Goal: Transaction & Acquisition: Purchase product/service

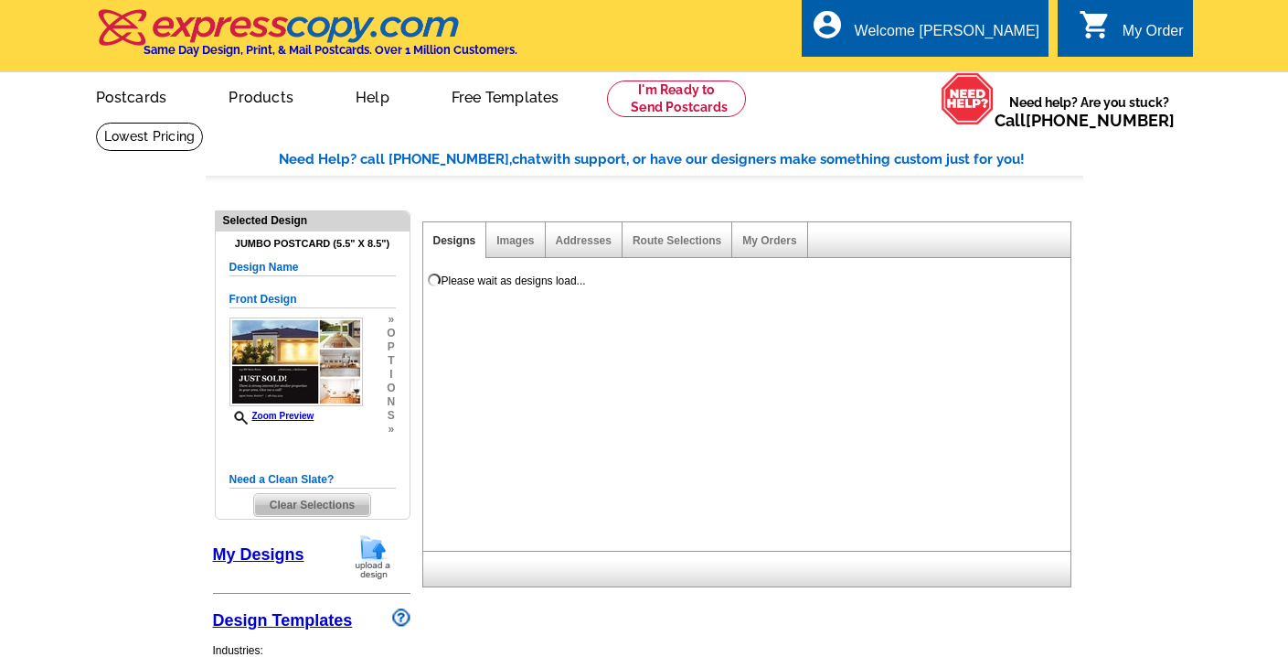
select select "1"
select select "2"
select select "back"
select select "785"
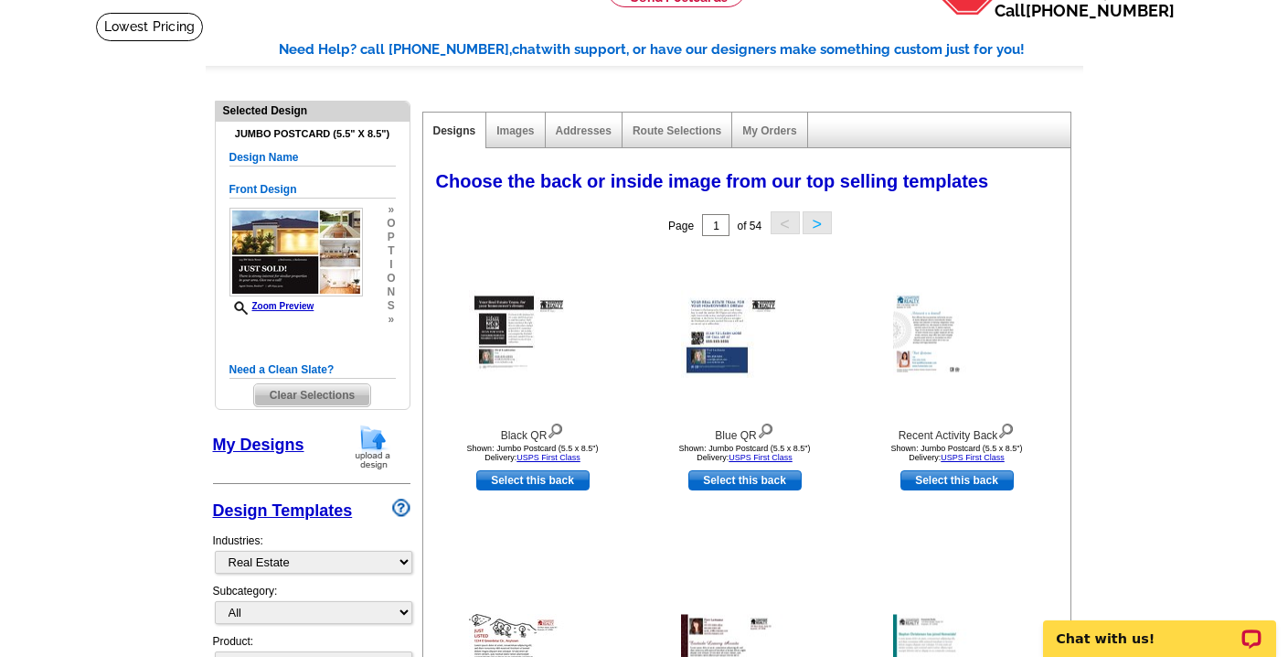
scroll to position [113, 0]
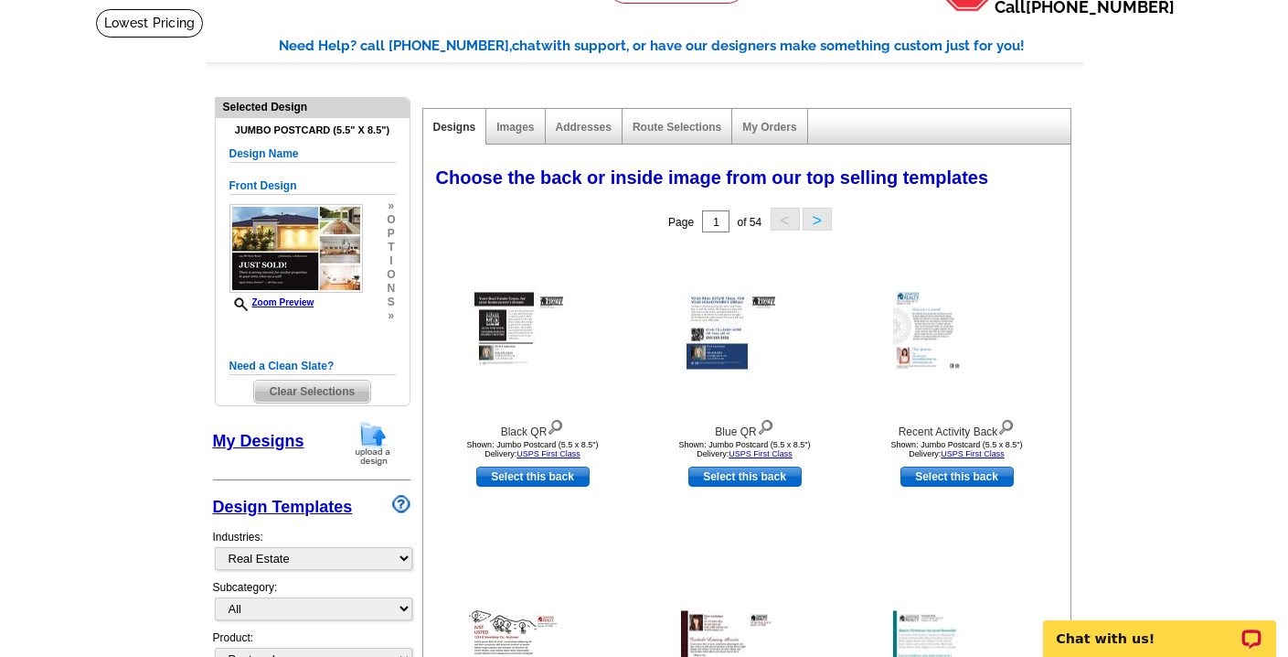
click at [291, 446] on link "My Designs" at bounding box center [258, 441] width 91 height 18
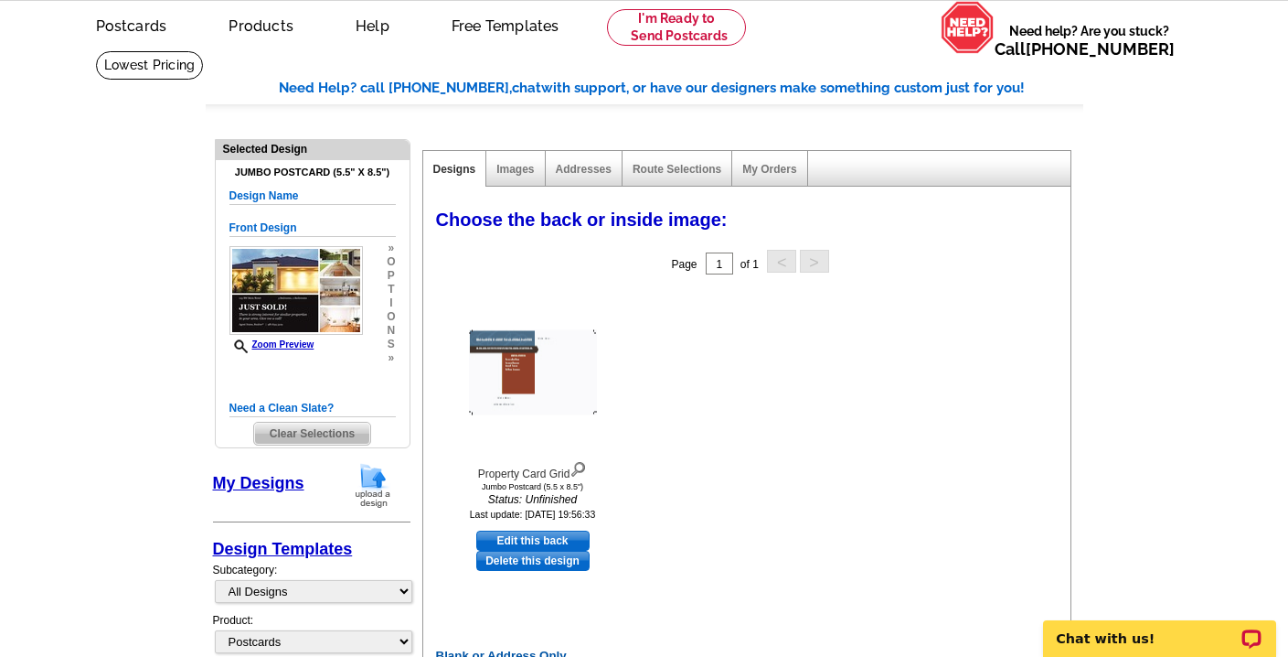
scroll to position [0, 0]
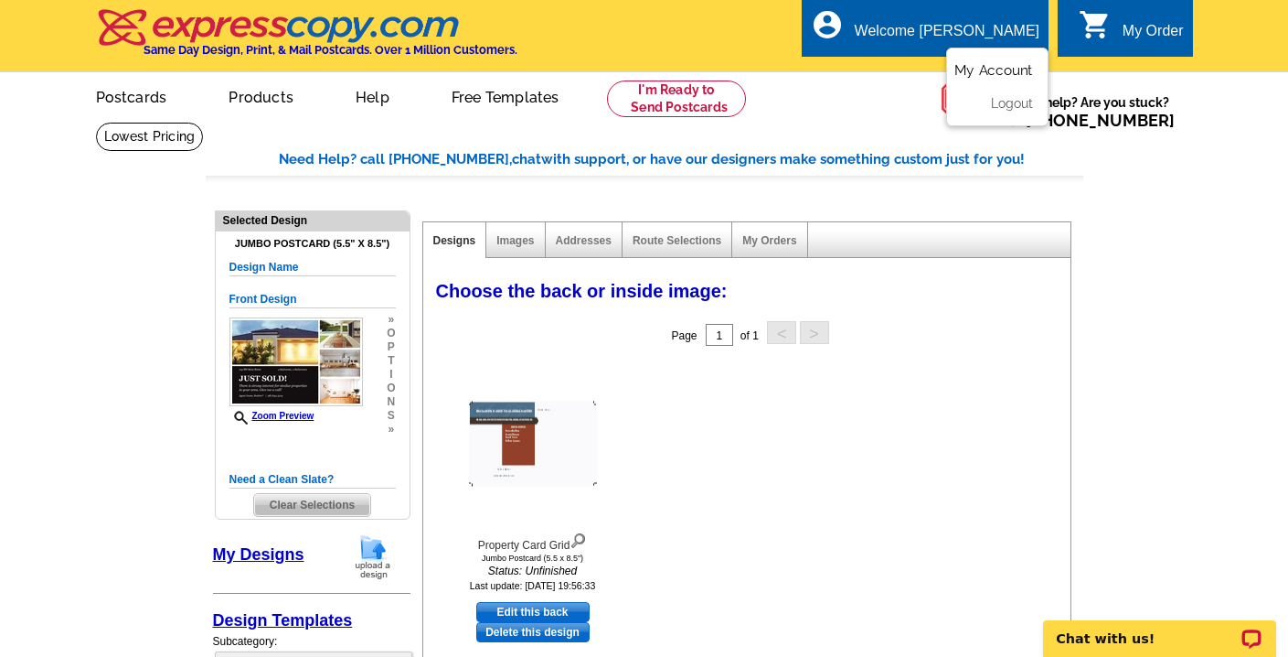
click at [1010, 66] on link "My Account" at bounding box center [994, 70] width 79 height 16
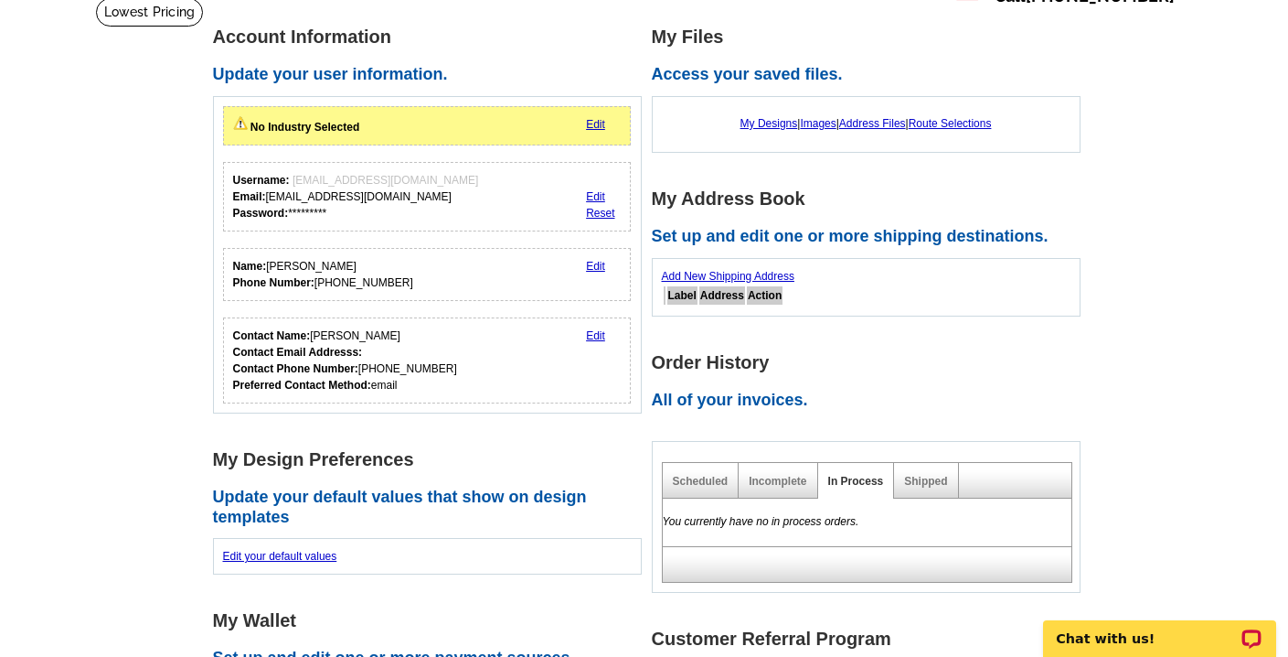
scroll to position [143, 0]
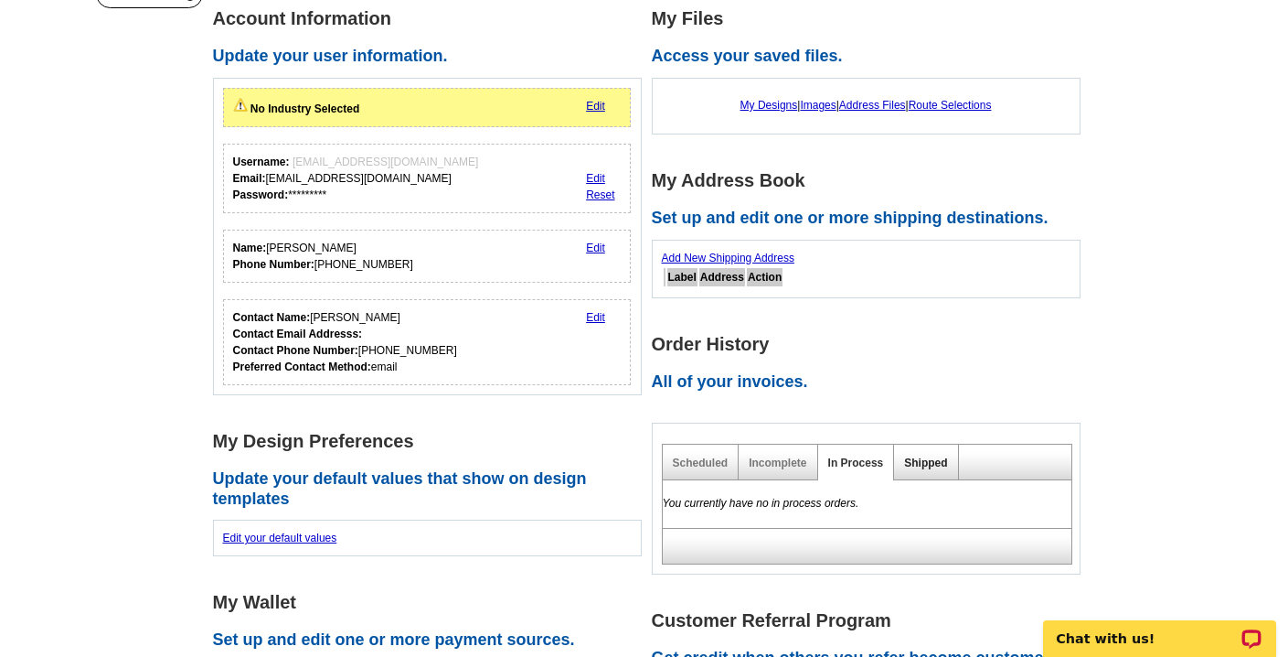
click at [920, 458] on link "Shipped" at bounding box center [925, 462] width 43 height 13
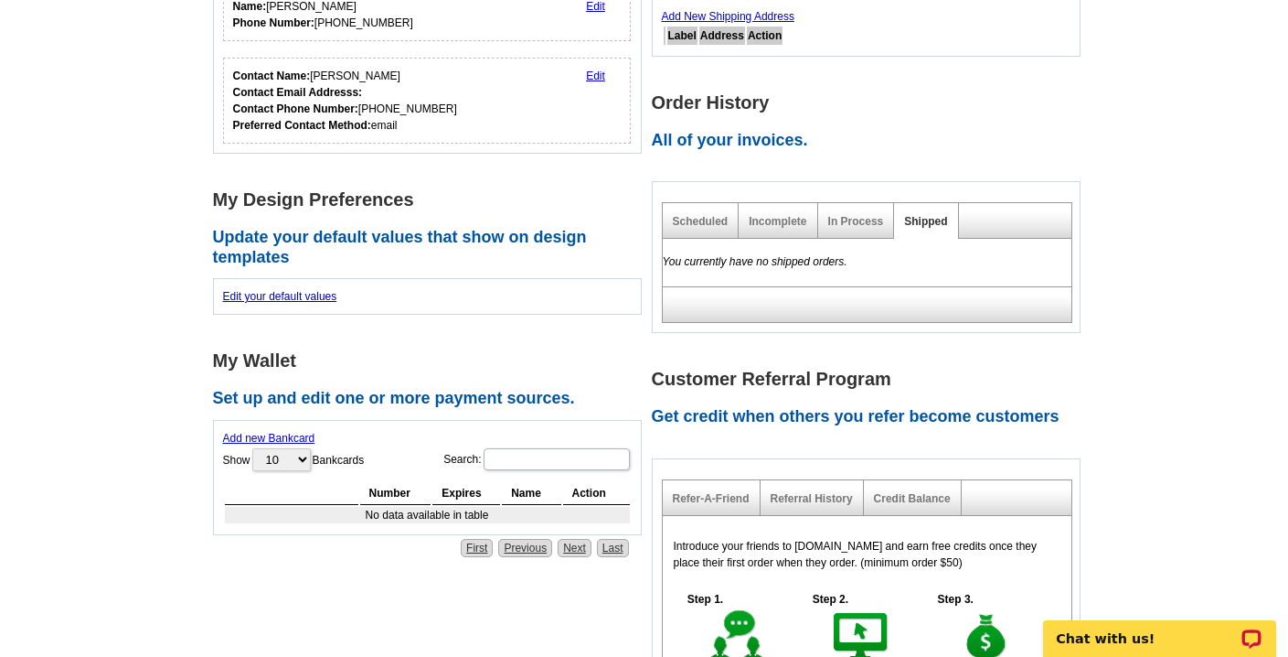
scroll to position [386, 0]
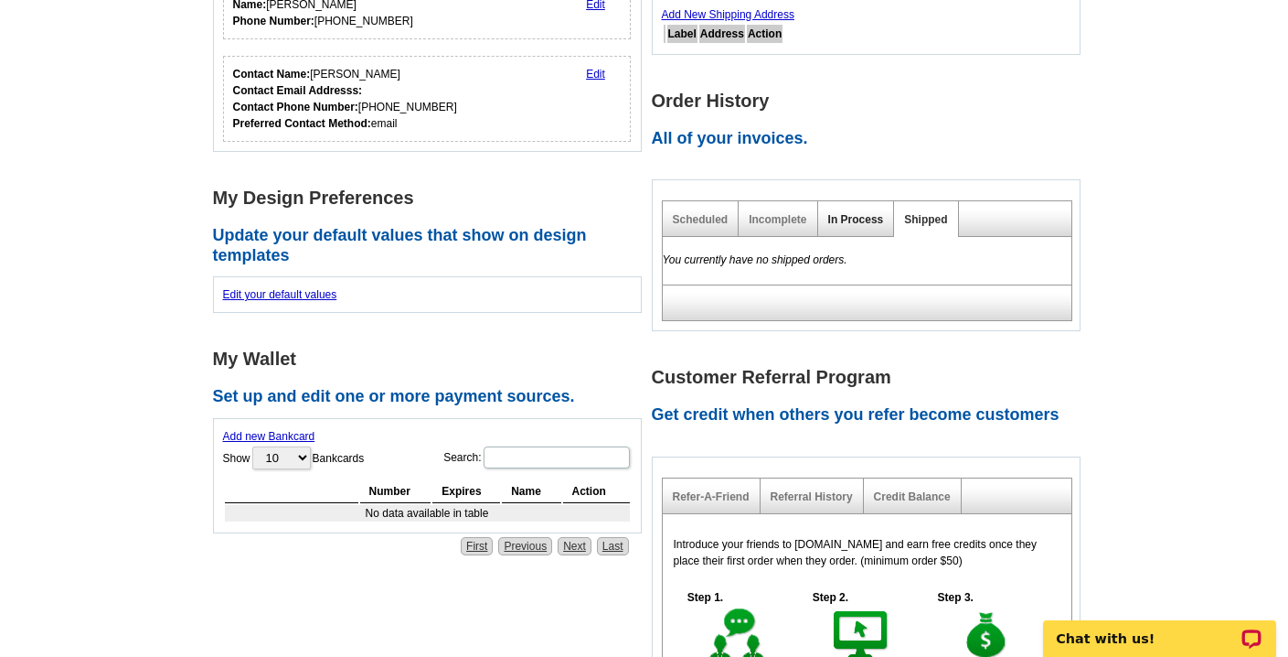
click at [859, 217] on link "In Process" at bounding box center [857, 219] width 56 height 13
click at [764, 219] on link "Incomplete" at bounding box center [778, 219] width 58 height 13
click at [690, 219] on link "Scheduled" at bounding box center [701, 219] width 56 height 13
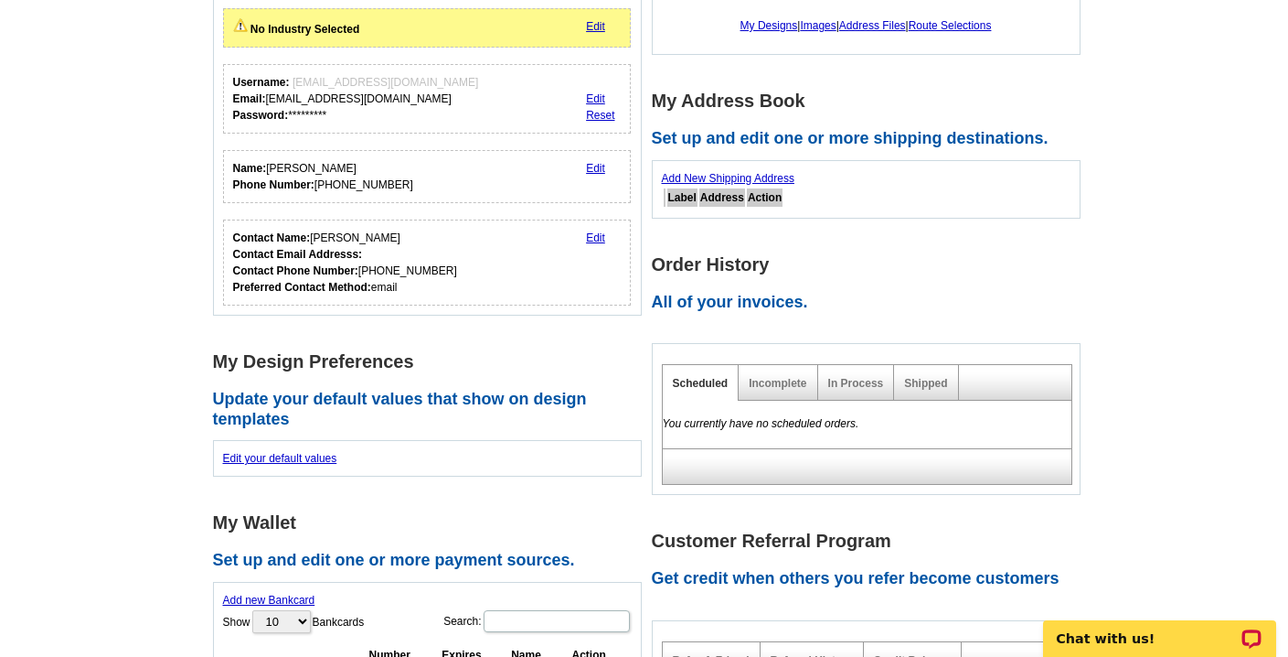
scroll to position [0, 0]
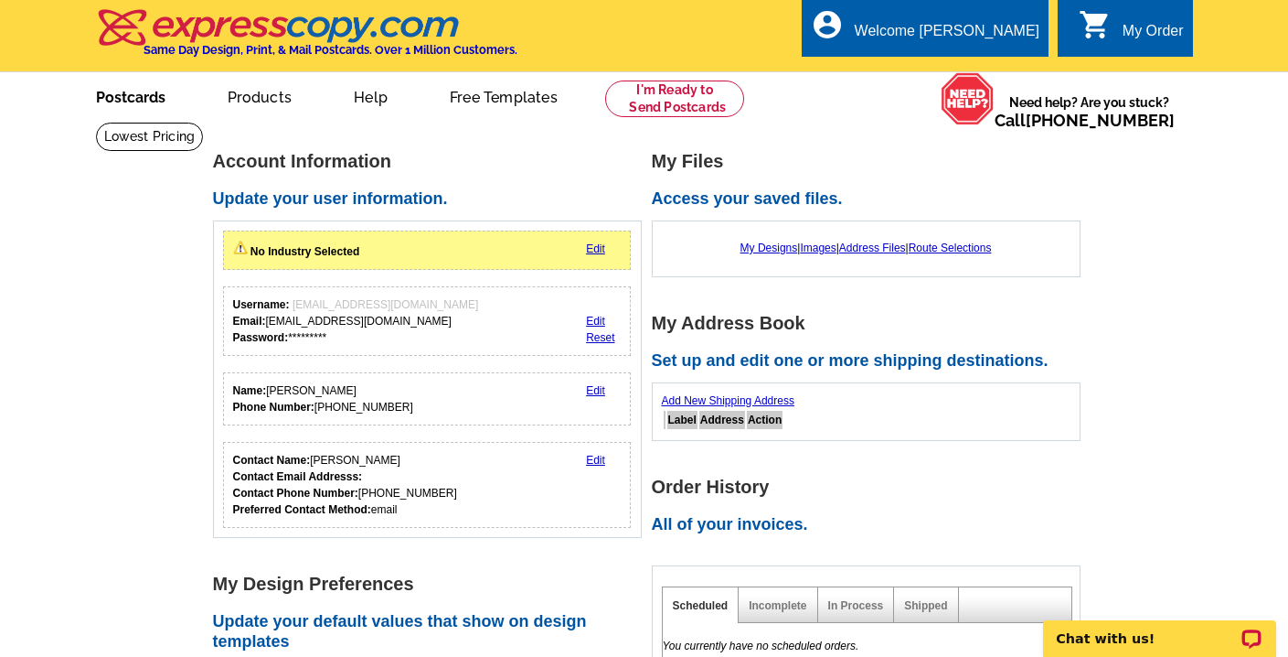
click at [122, 104] on link "Postcards" at bounding box center [131, 95] width 128 height 43
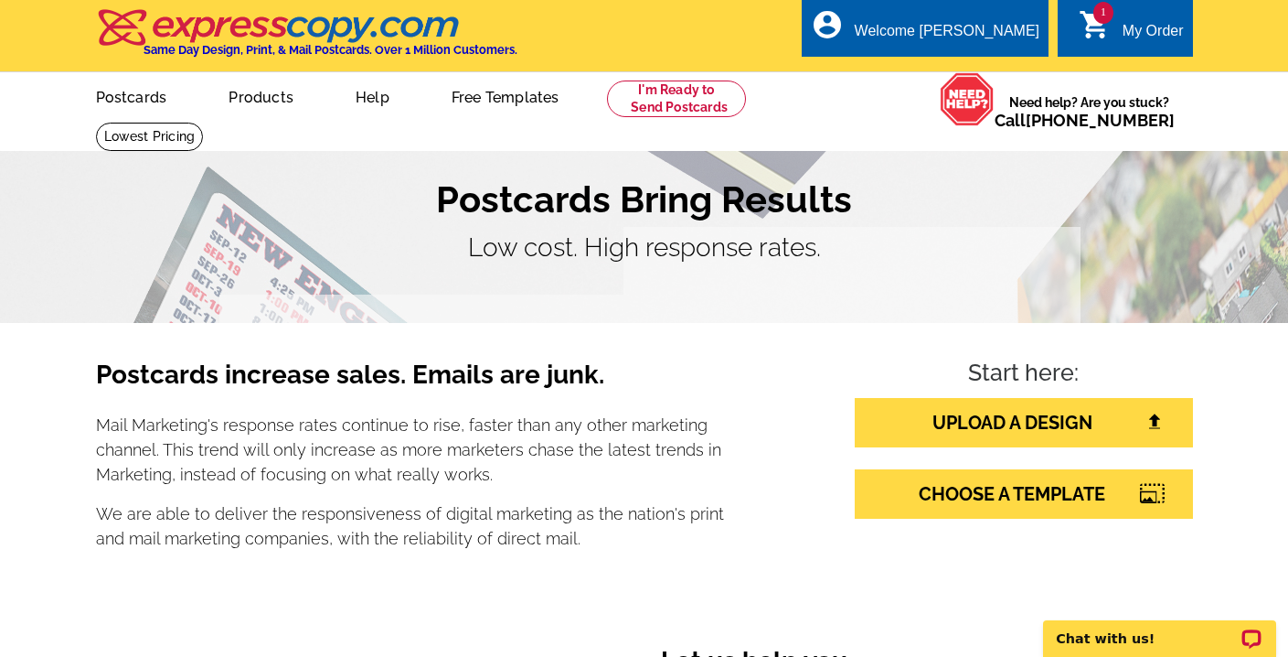
click at [1098, 21] on span "1" at bounding box center [1104, 13] width 20 height 22
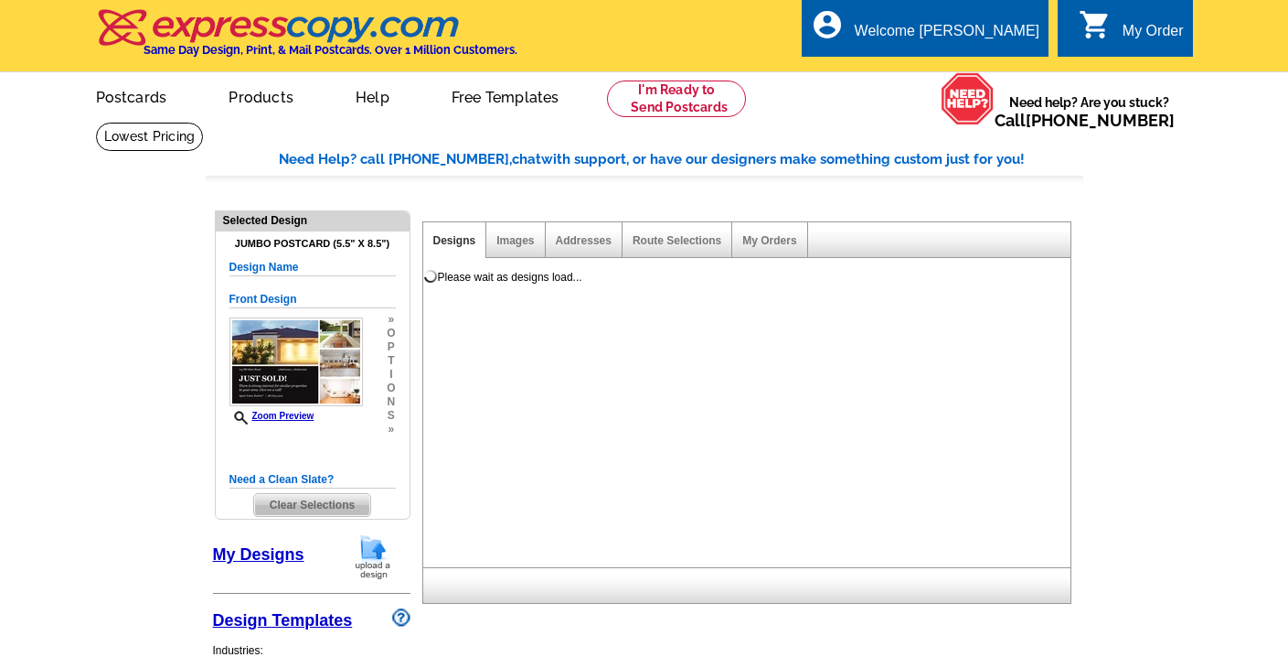
select select "1"
select select "2"
select select "back"
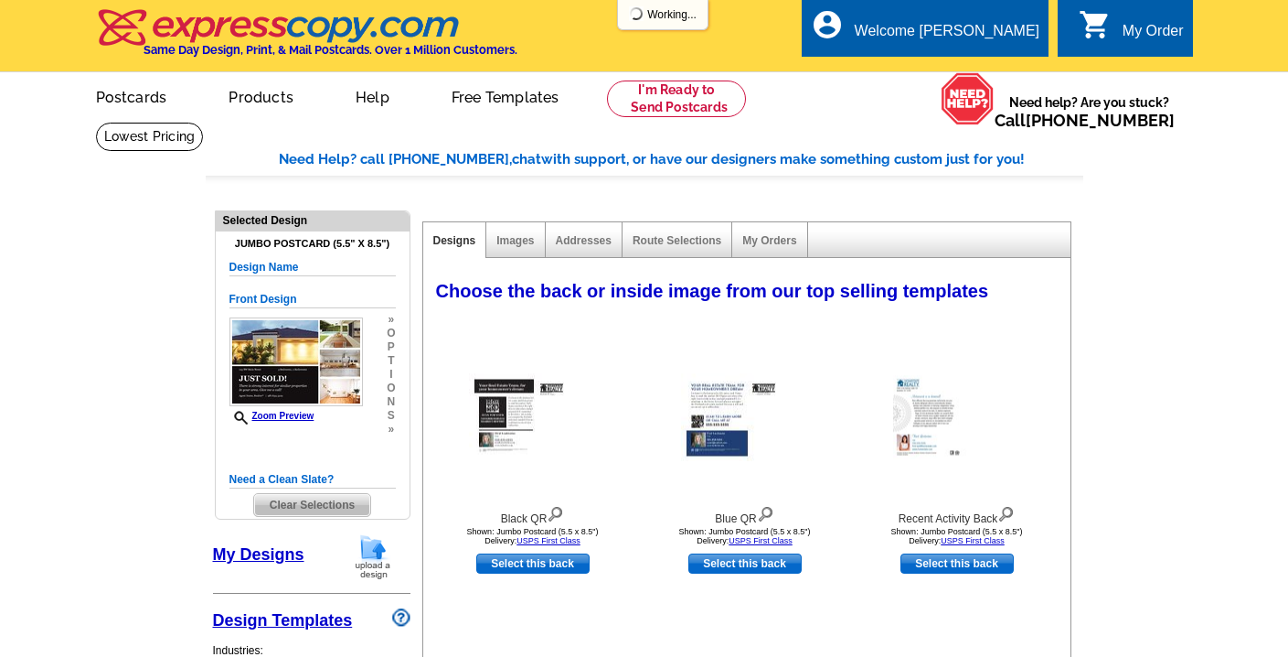
select select "785"
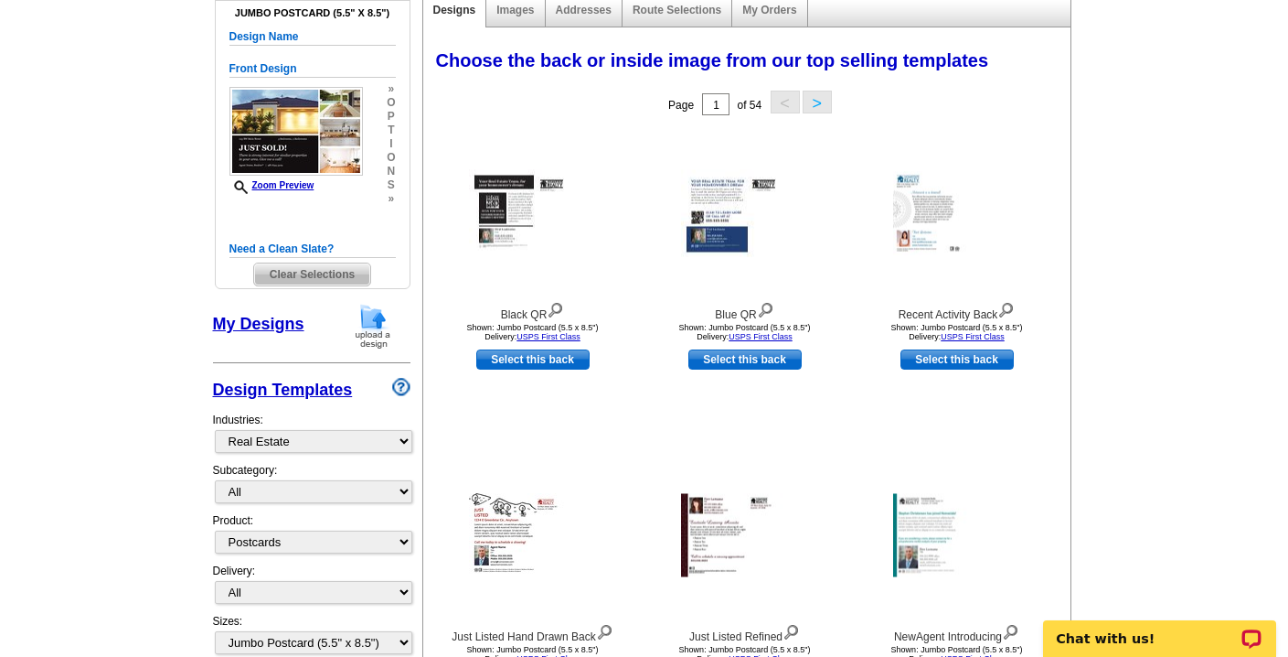
scroll to position [246, 0]
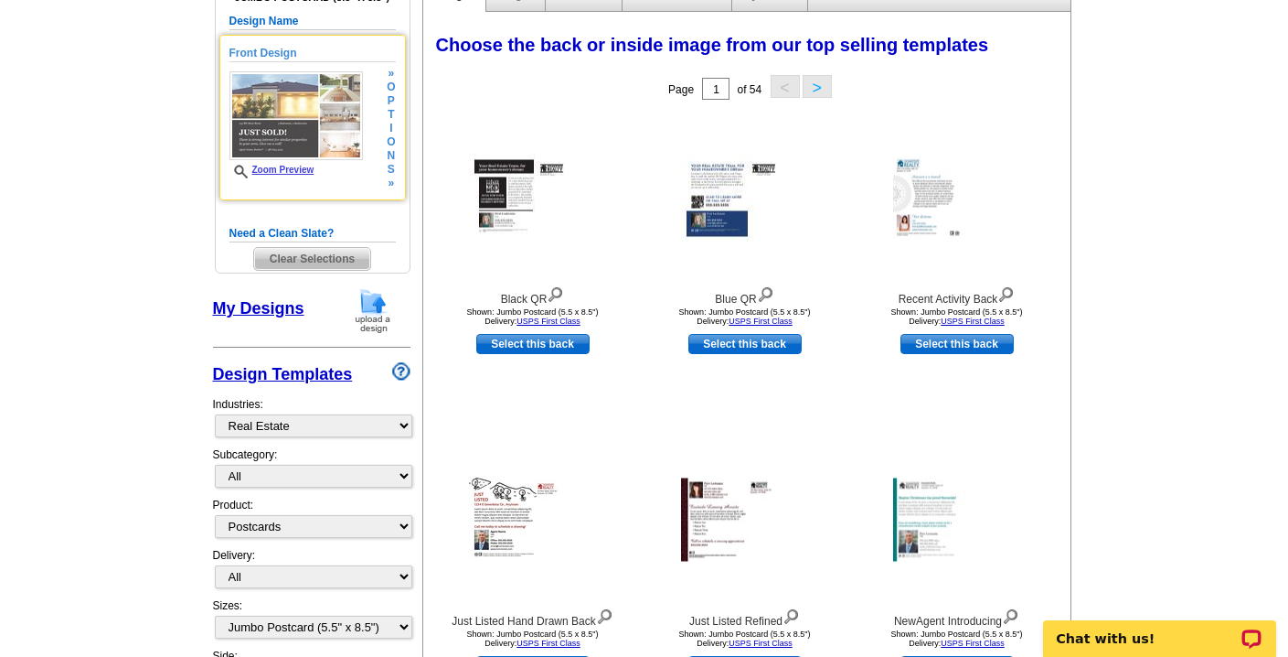
click at [286, 117] on img at bounding box center [297, 115] width 134 height 89
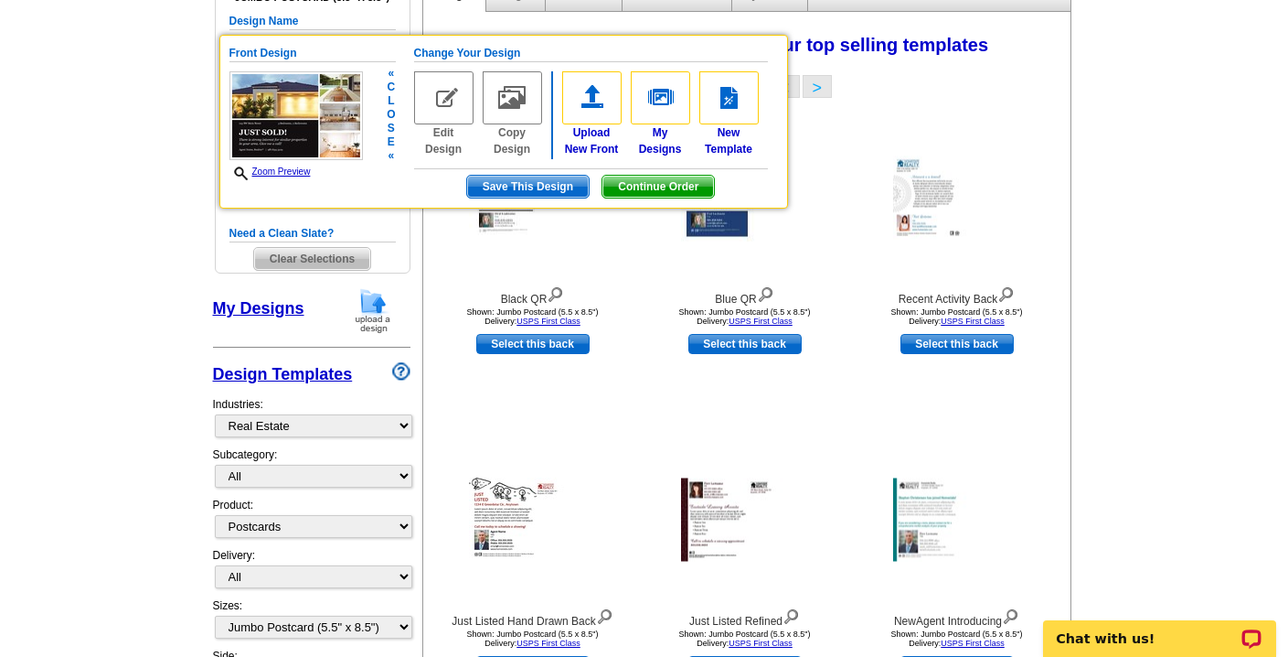
click at [435, 98] on img at bounding box center [443, 97] width 59 height 53
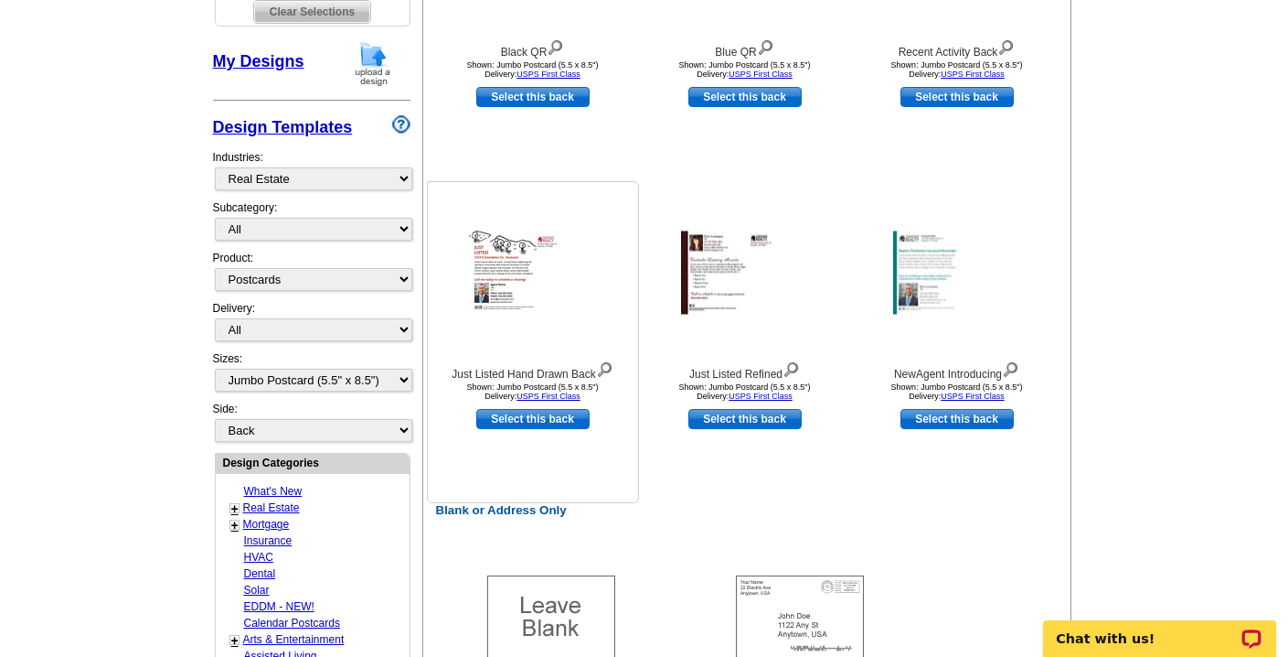
scroll to position [494, 0]
click at [527, 315] on div at bounding box center [533, 271] width 201 height 165
click at [608, 365] on img at bounding box center [604, 367] width 17 height 20
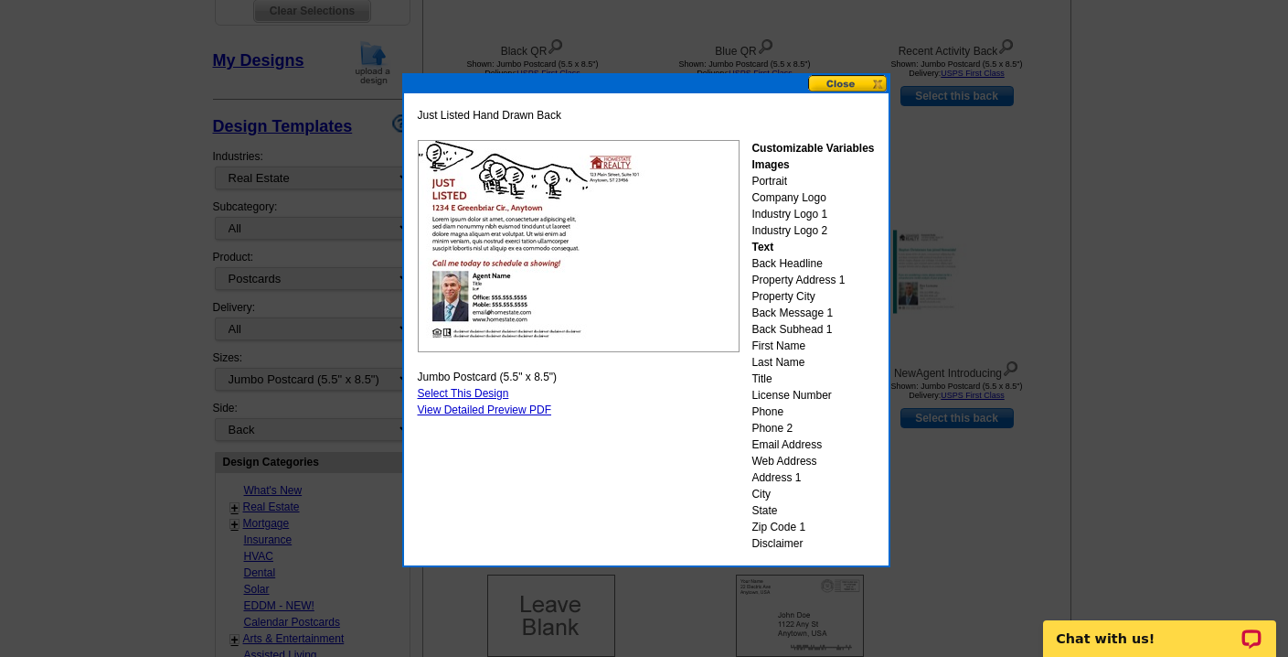
click at [1011, 183] on div at bounding box center [644, 81] width 1288 height 1150
click at [840, 75] on button at bounding box center [848, 83] width 80 height 17
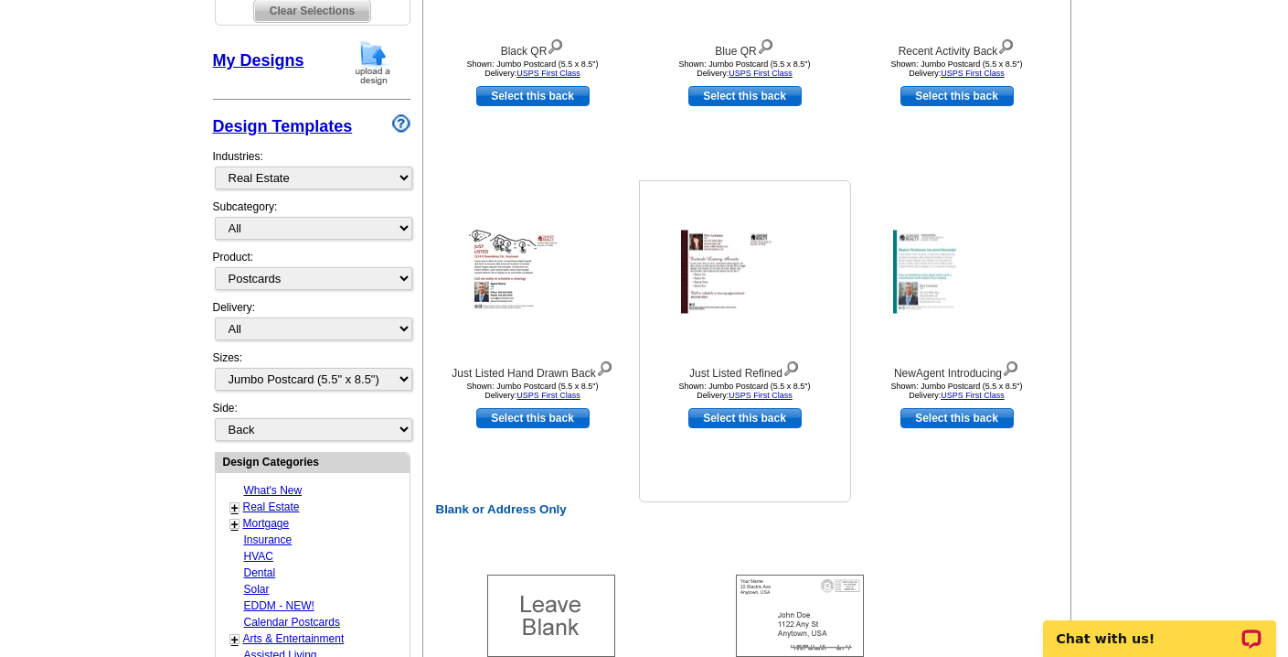
click at [740, 283] on img at bounding box center [745, 271] width 128 height 83
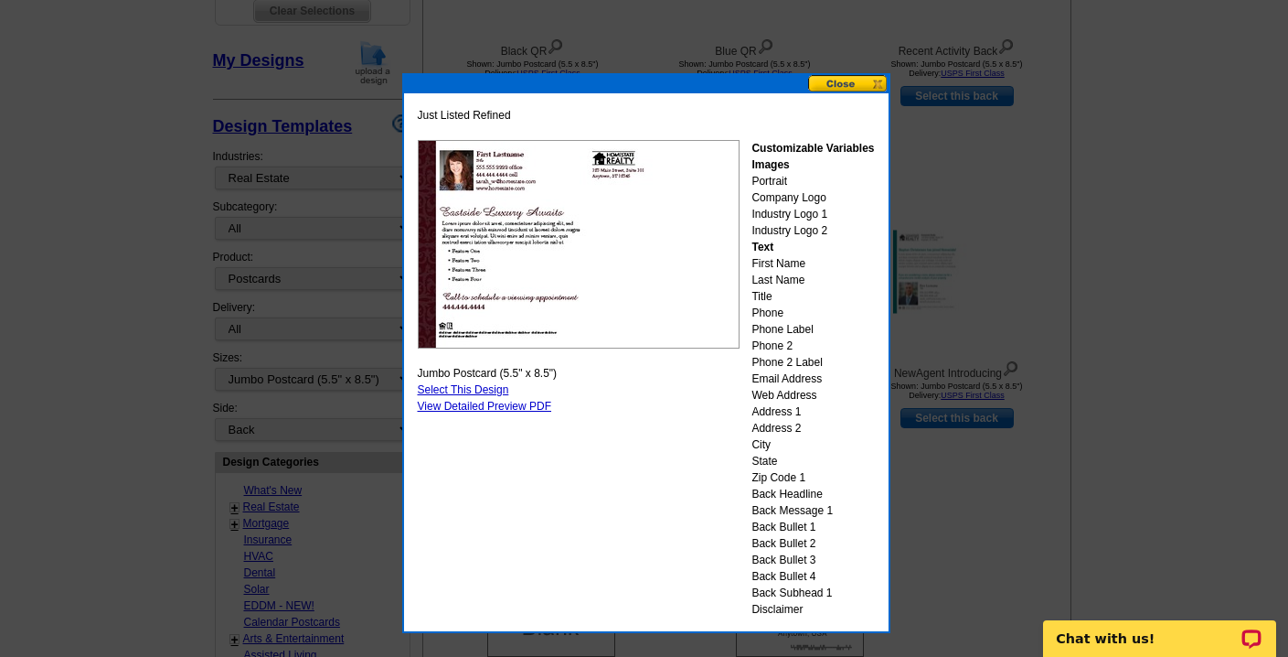
click at [839, 81] on button at bounding box center [848, 83] width 80 height 17
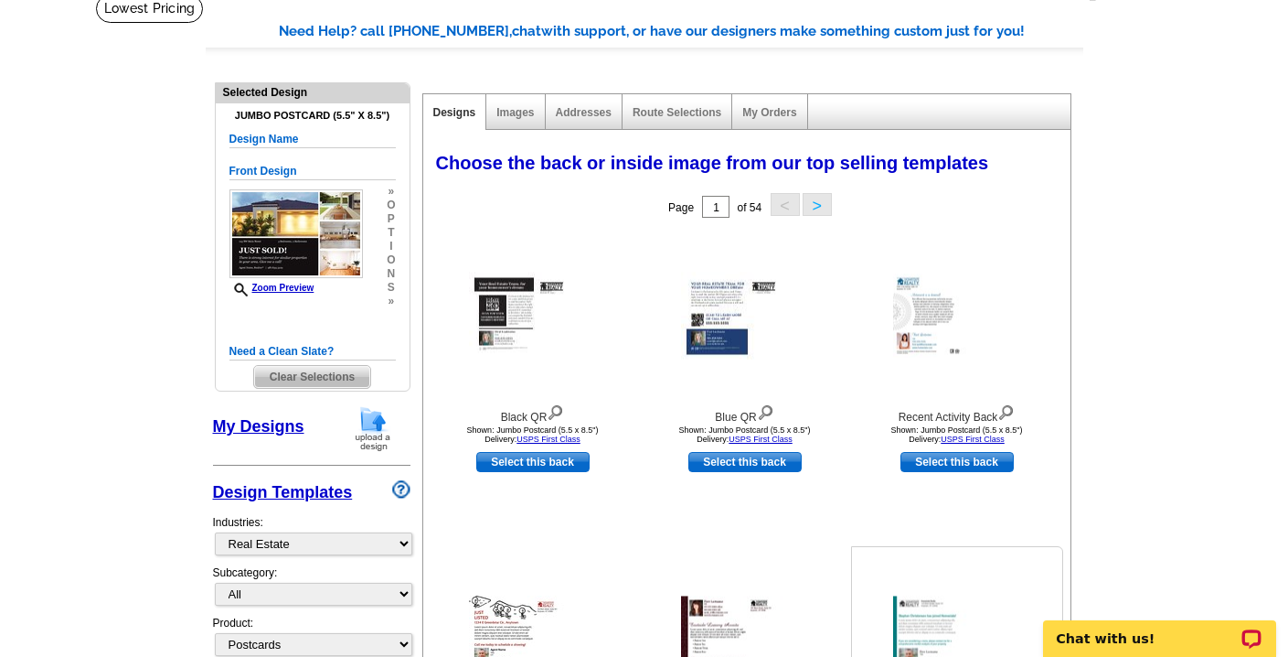
scroll to position [127, 0]
click at [558, 410] on img at bounding box center [555, 411] width 17 height 20
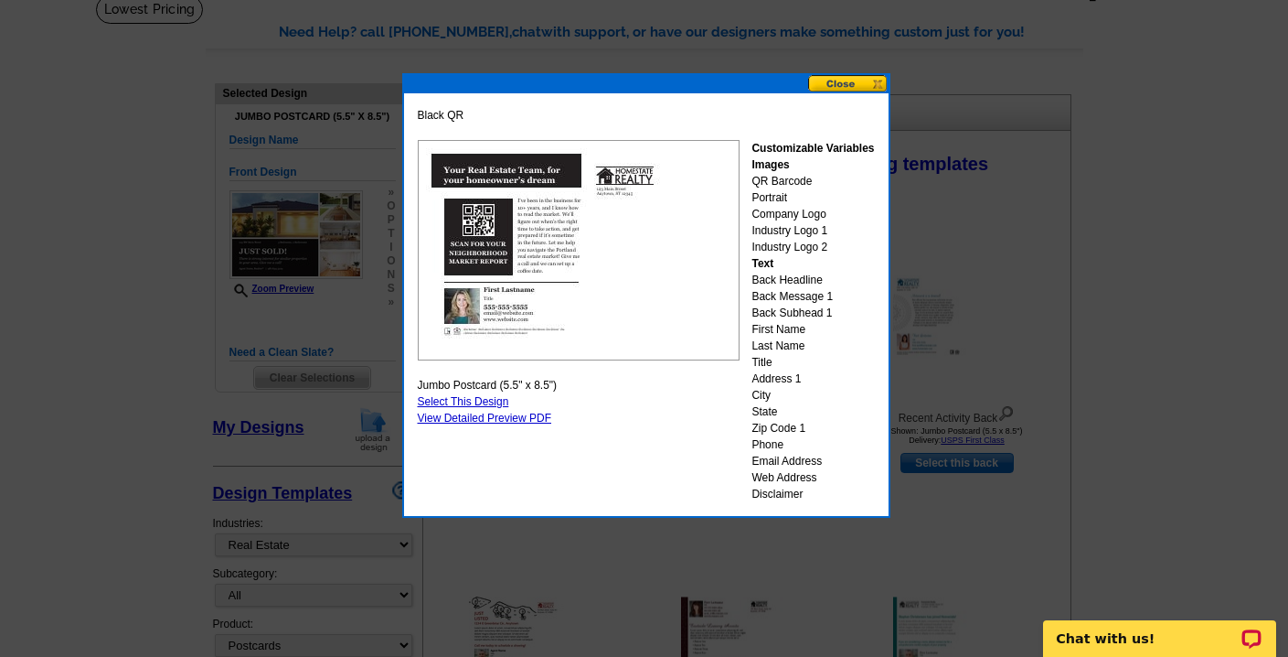
click at [846, 78] on button at bounding box center [848, 83] width 80 height 17
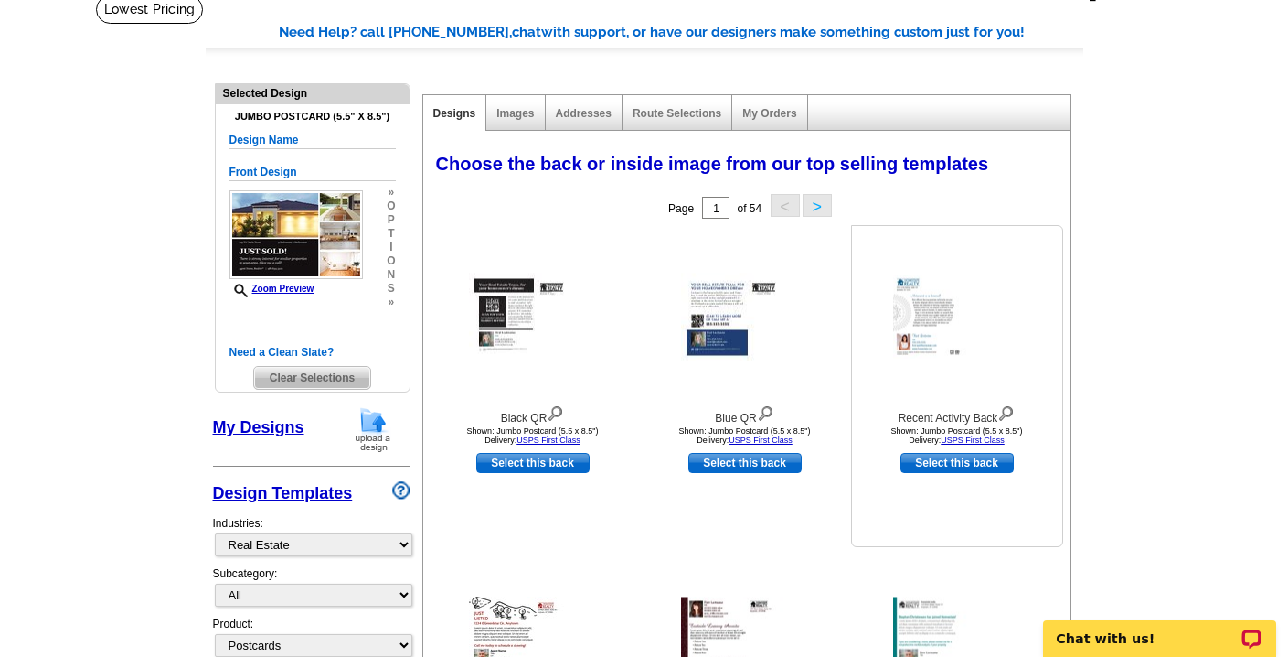
click at [931, 317] on img at bounding box center [957, 316] width 128 height 83
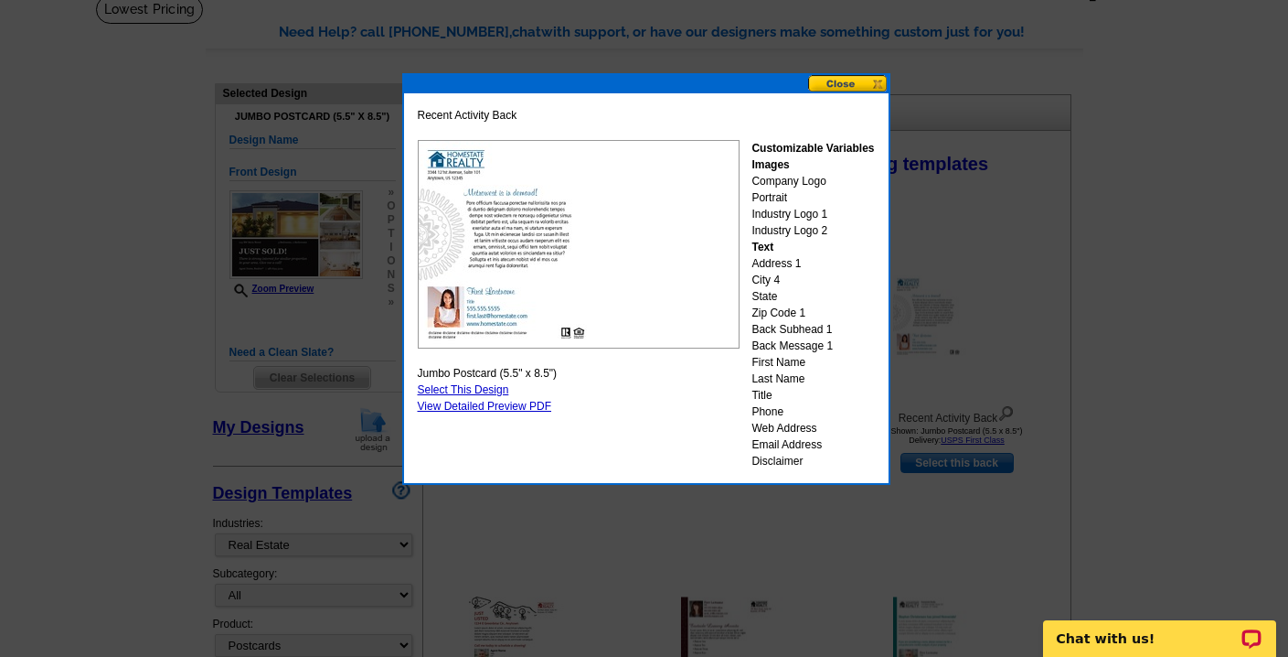
click at [1179, 152] on div at bounding box center [644, 265] width 1288 height 784
click at [837, 87] on button at bounding box center [848, 83] width 80 height 17
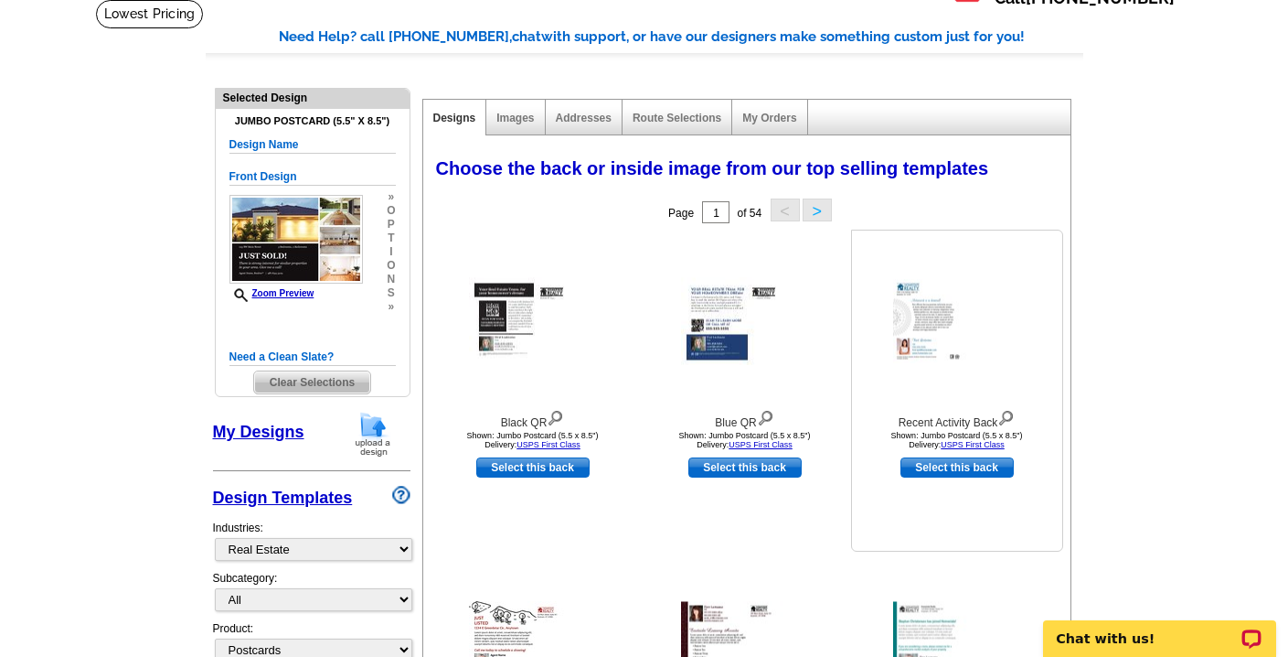
scroll to position [0, 0]
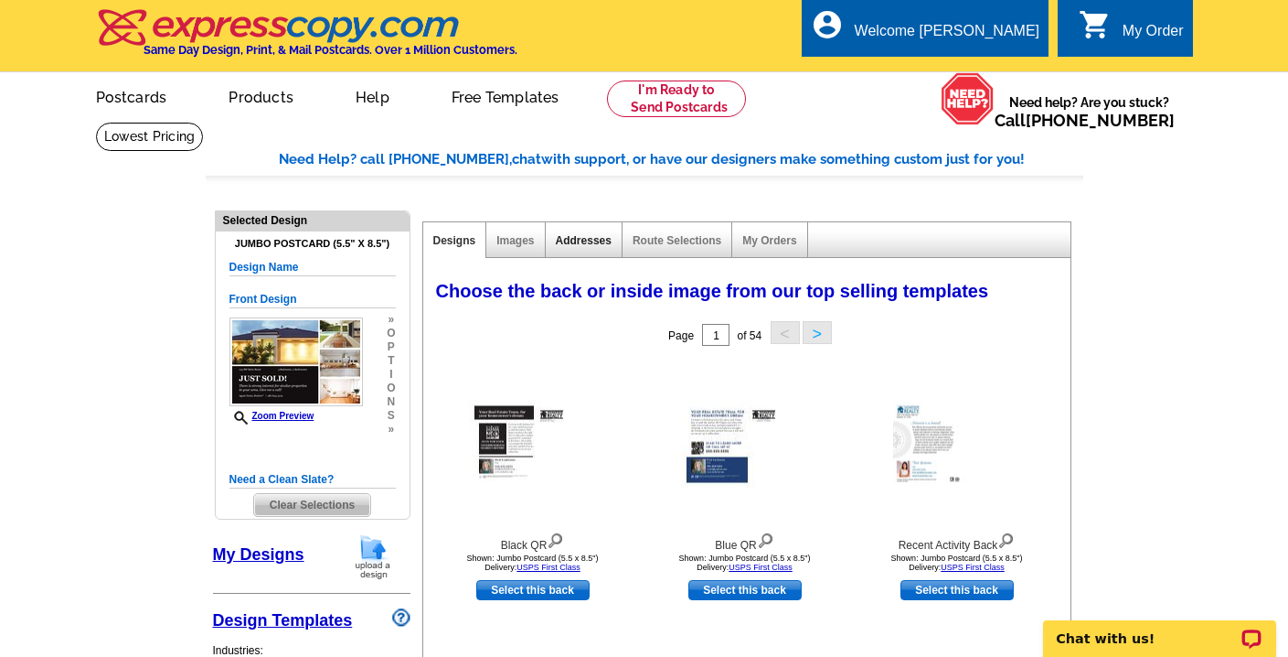
click at [607, 241] on link "Addresses" at bounding box center [584, 240] width 56 height 13
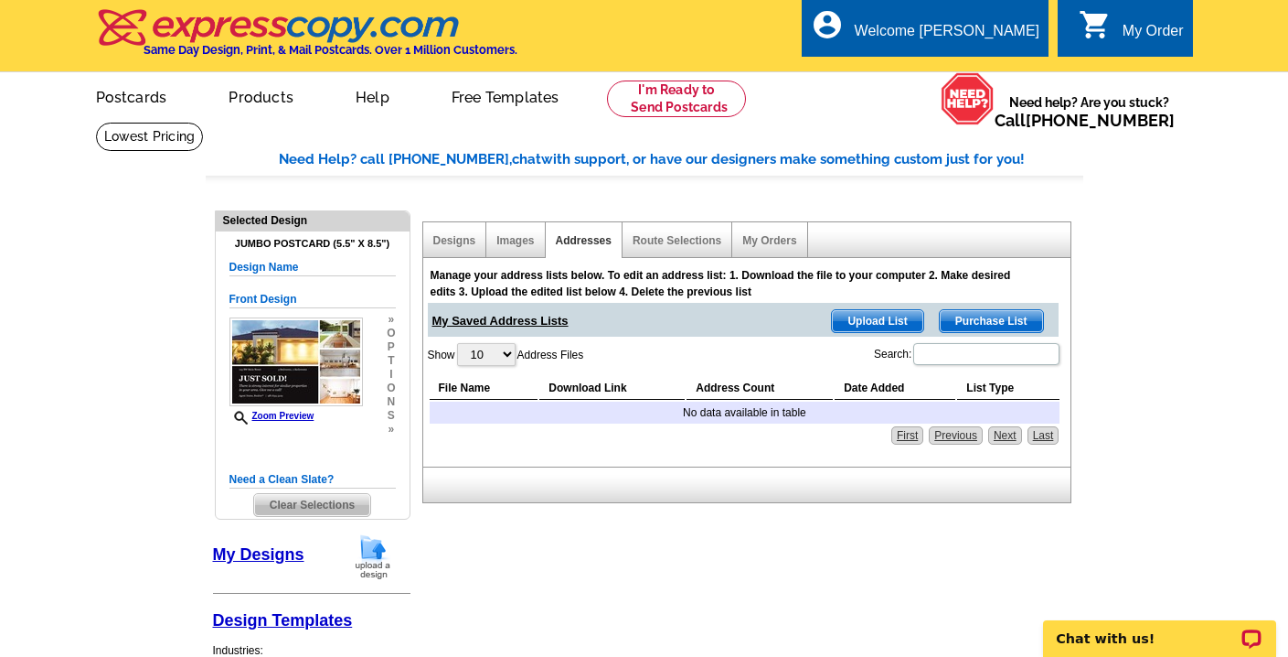
click at [665, 232] on div "Route Selections" at bounding box center [678, 240] width 110 height 36
click at [677, 240] on link "Route Selections" at bounding box center [677, 240] width 89 height 13
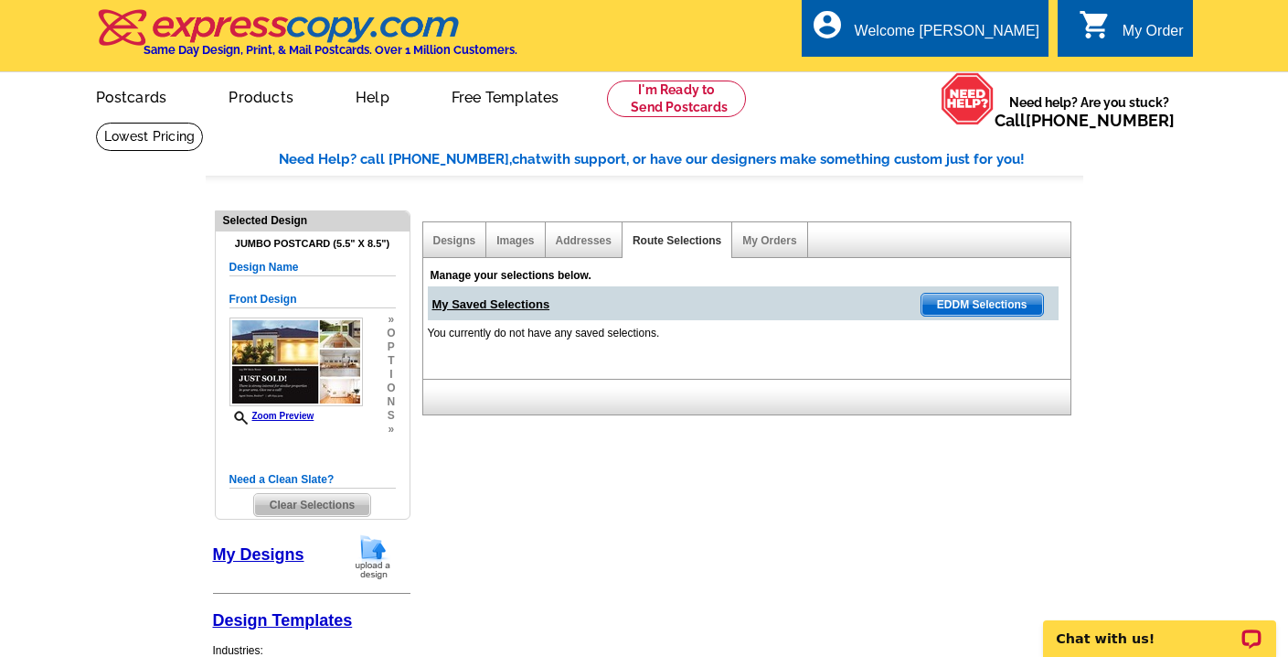
click at [636, 347] on div "Manage your selections below. My Saved Selections EDDM Selections You currently…" at bounding box center [751, 311] width 657 height 102
click at [942, 306] on span "EDDM Selections" at bounding box center [983, 305] width 122 height 22
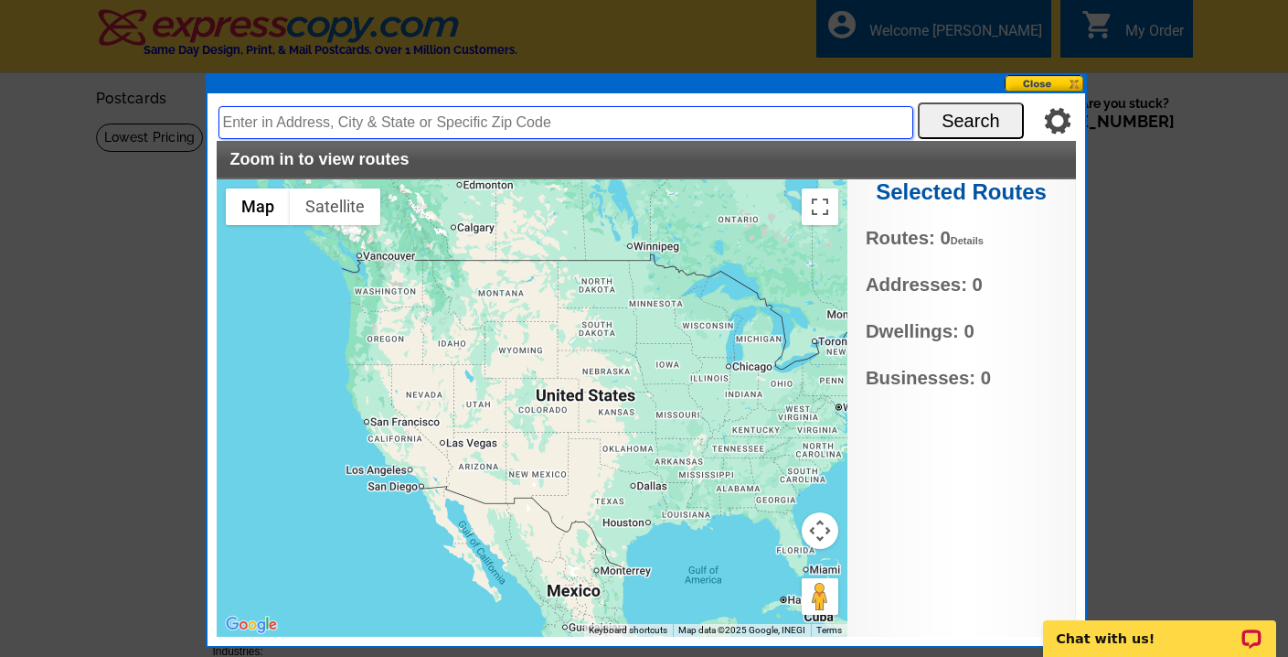
click at [621, 127] on input "text" at bounding box center [566, 122] width 695 height 33
click at [1050, 75] on button at bounding box center [1045, 83] width 80 height 17
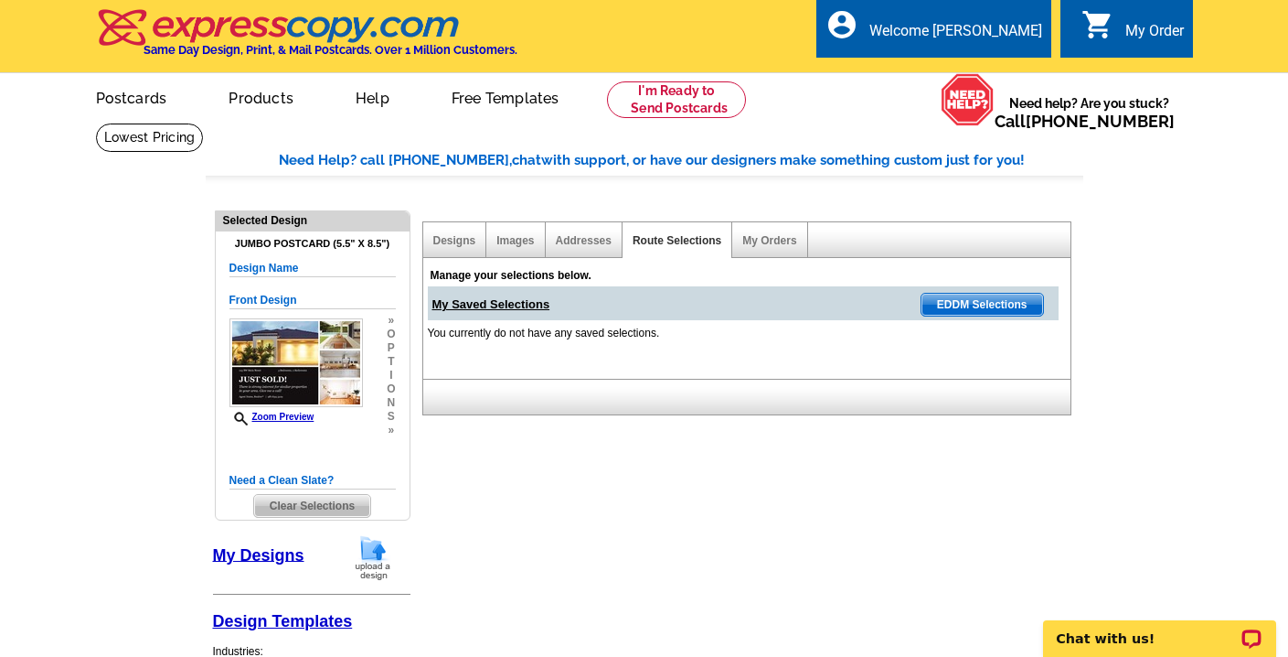
click at [577, 247] on div "Addresses" at bounding box center [584, 240] width 77 height 36
click at [572, 235] on link "Addresses" at bounding box center [584, 240] width 56 height 13
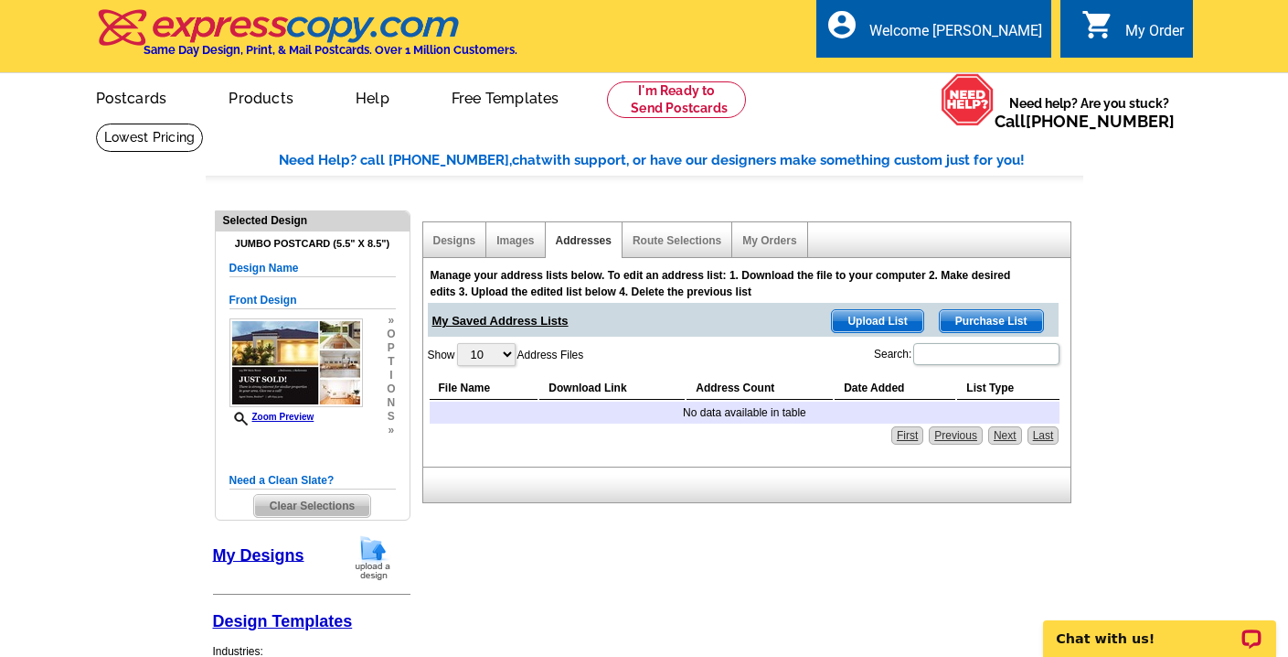
click at [885, 320] on span "Upload List" at bounding box center [877, 321] width 91 height 22
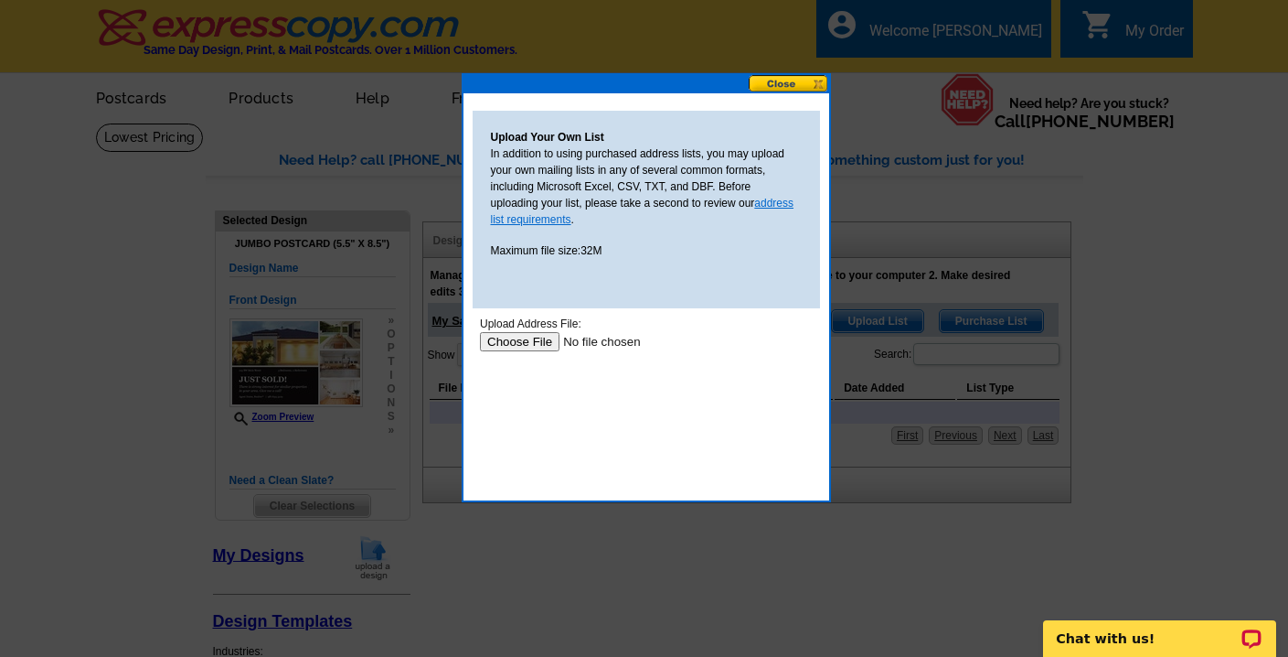
click at [773, 199] on link "address list requirements" at bounding box center [643, 211] width 304 height 29
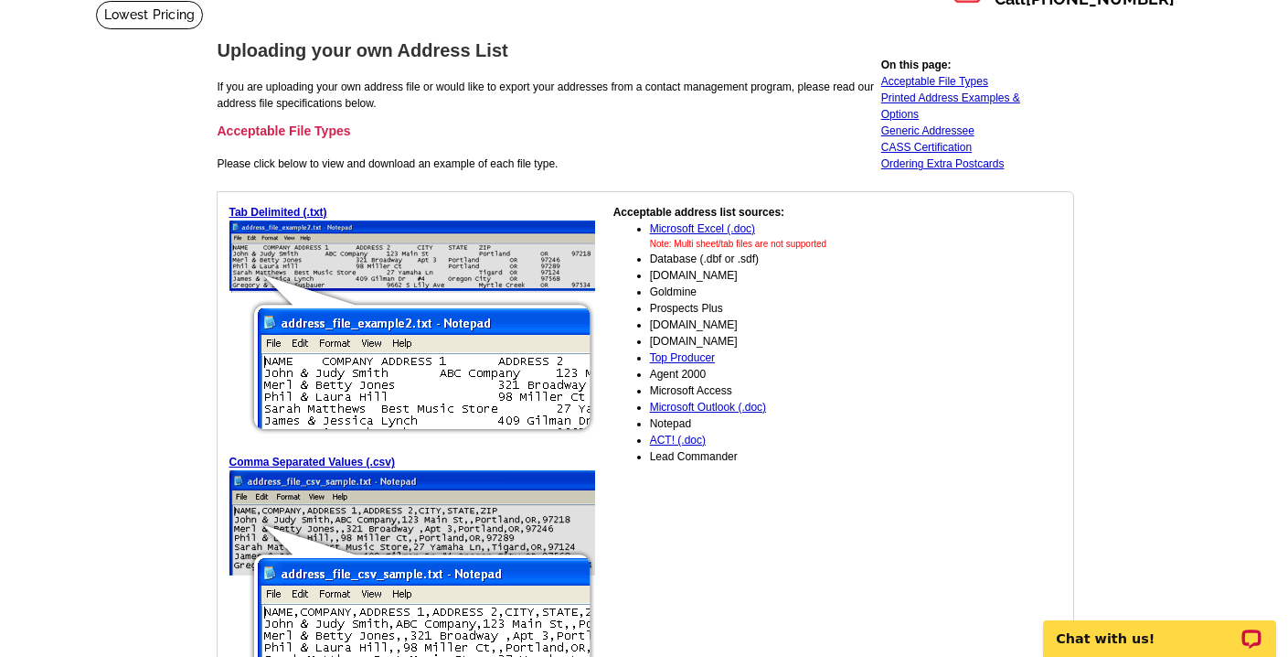
scroll to position [176, 0]
